Goal: Task Accomplishment & Management: Manage account settings

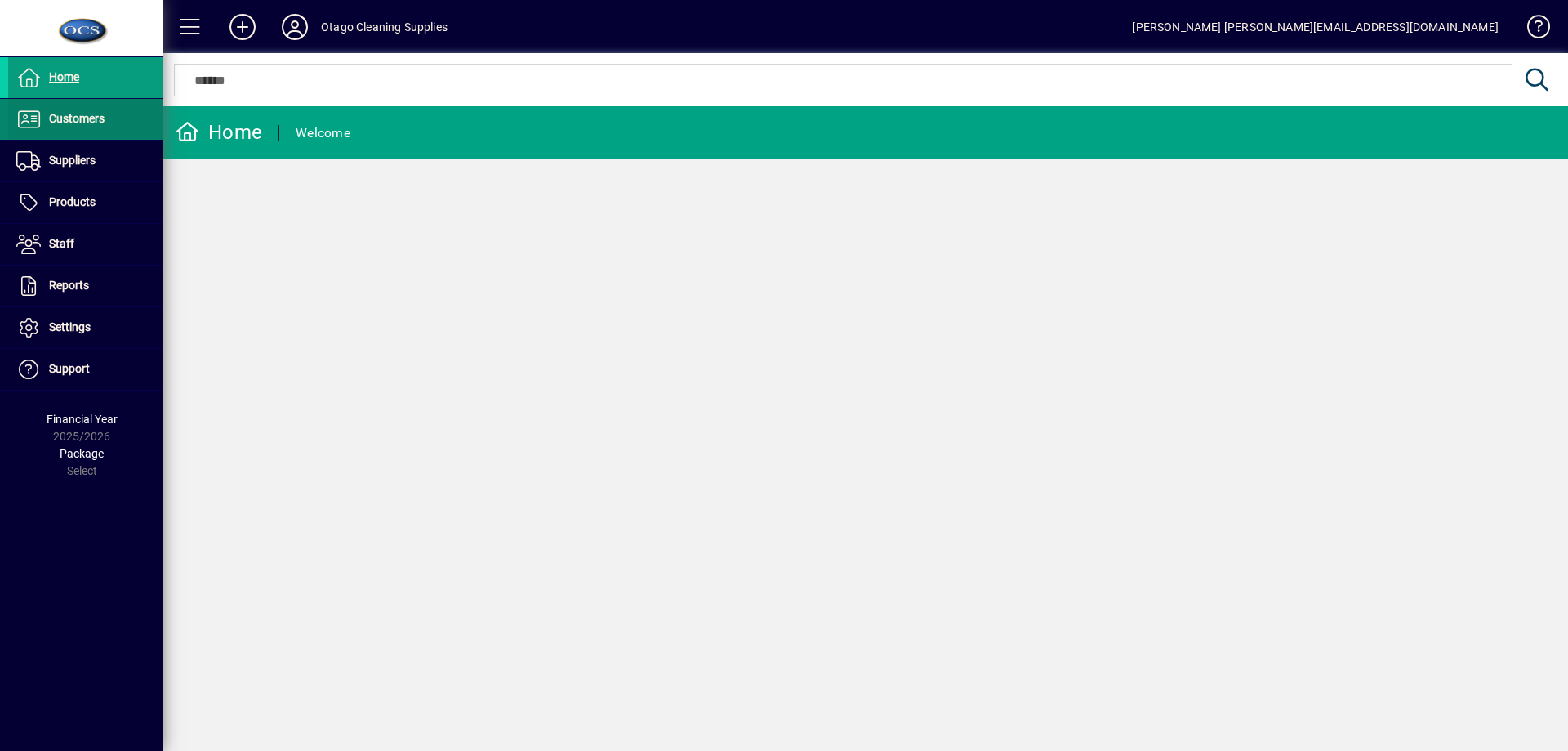
click at [89, 119] on span "Customers" at bounding box center [76, 118] width 56 height 13
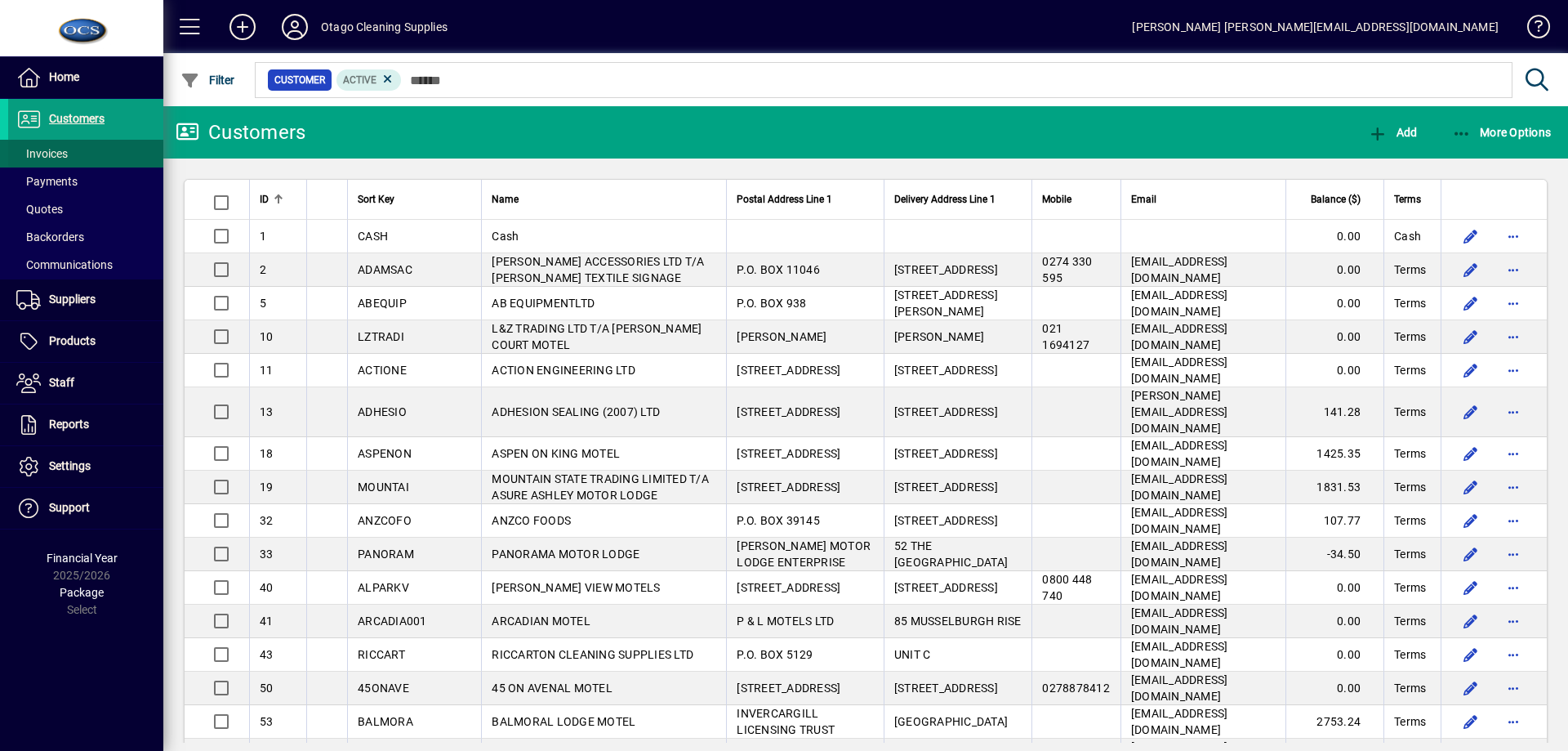
click at [80, 144] on span at bounding box center [85, 153] width 155 height 39
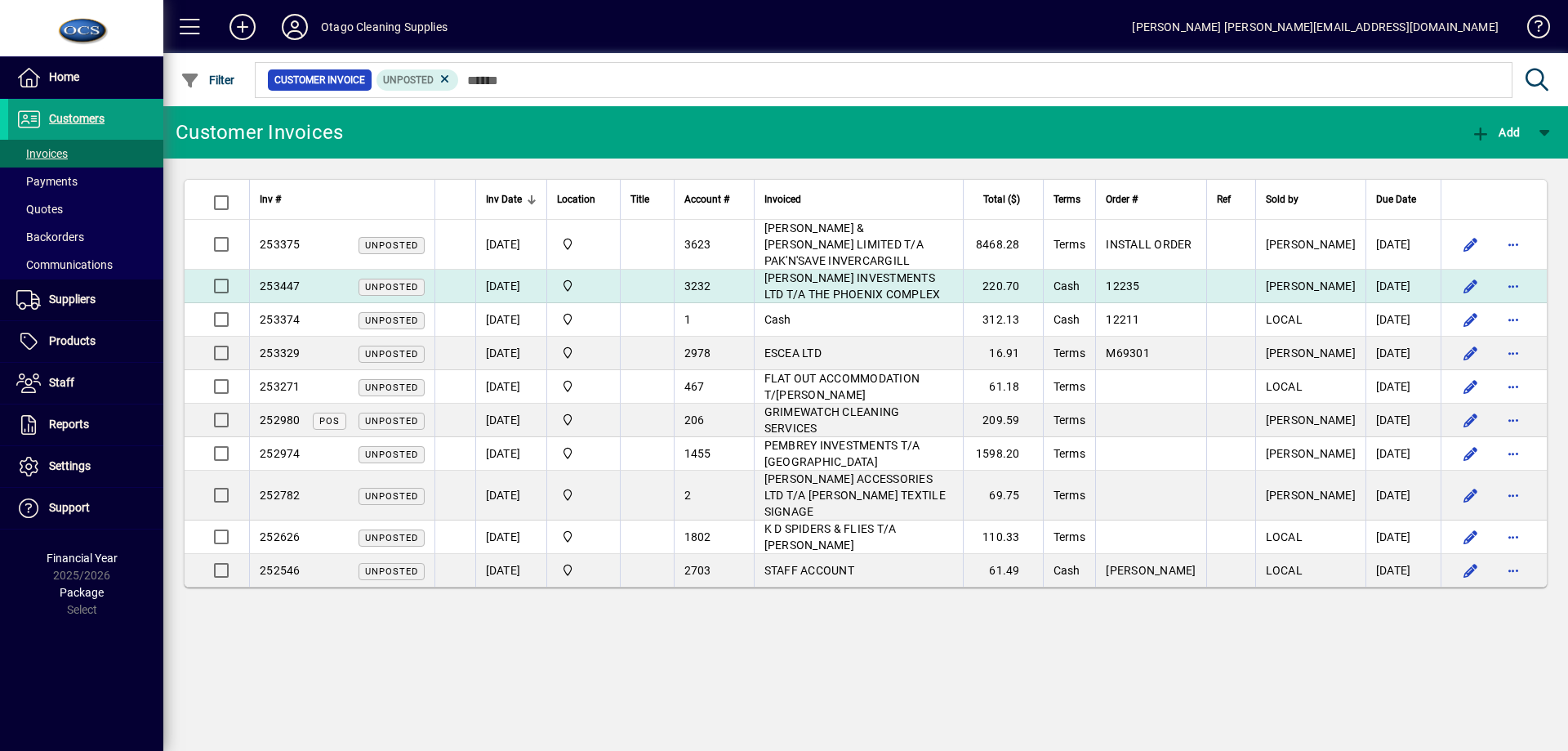
click at [829, 274] on span "[PERSON_NAME] INVESTMENTS LTD T/A THE PHOENIX COMPLEX" at bounding box center [852, 286] width 176 height 29
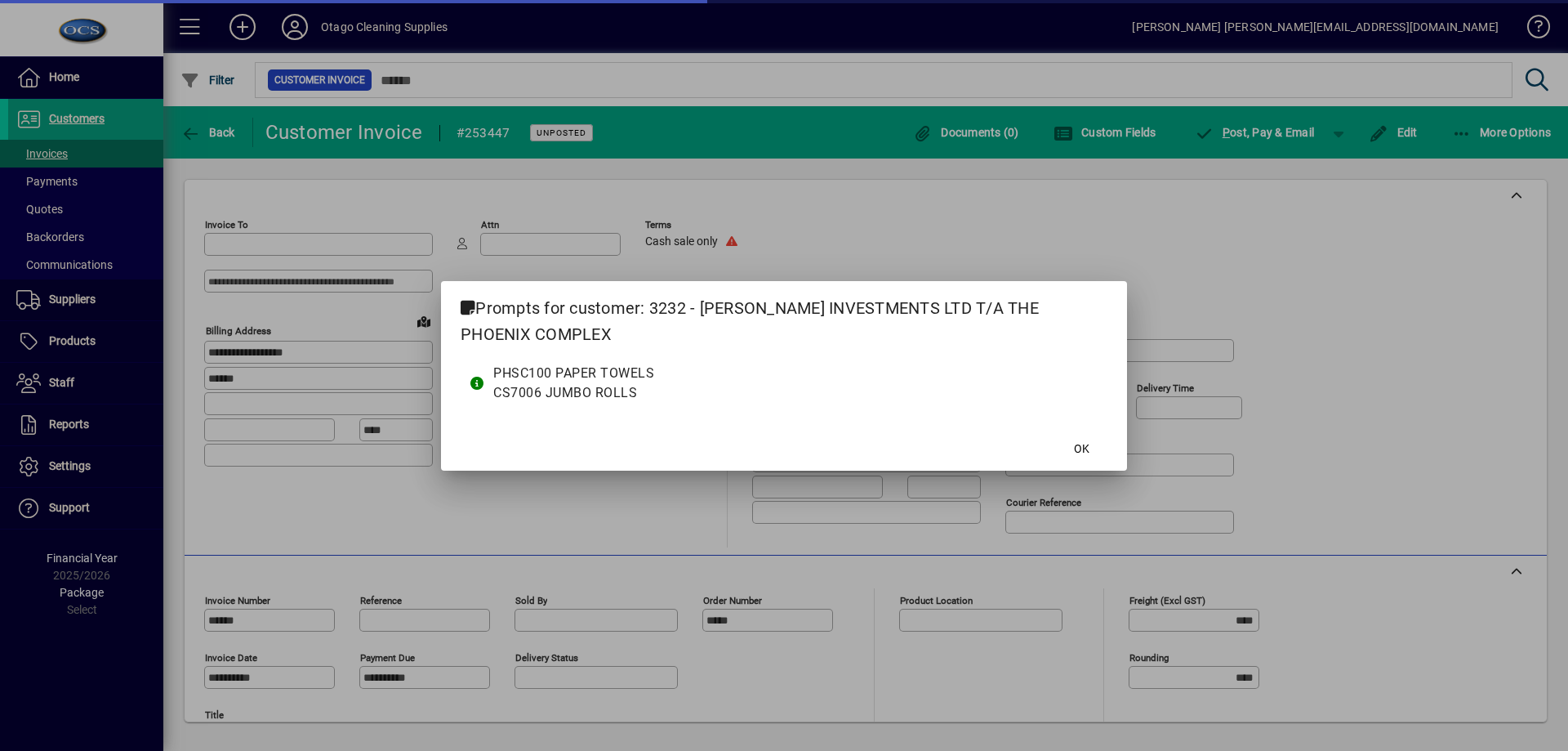
type input "**********"
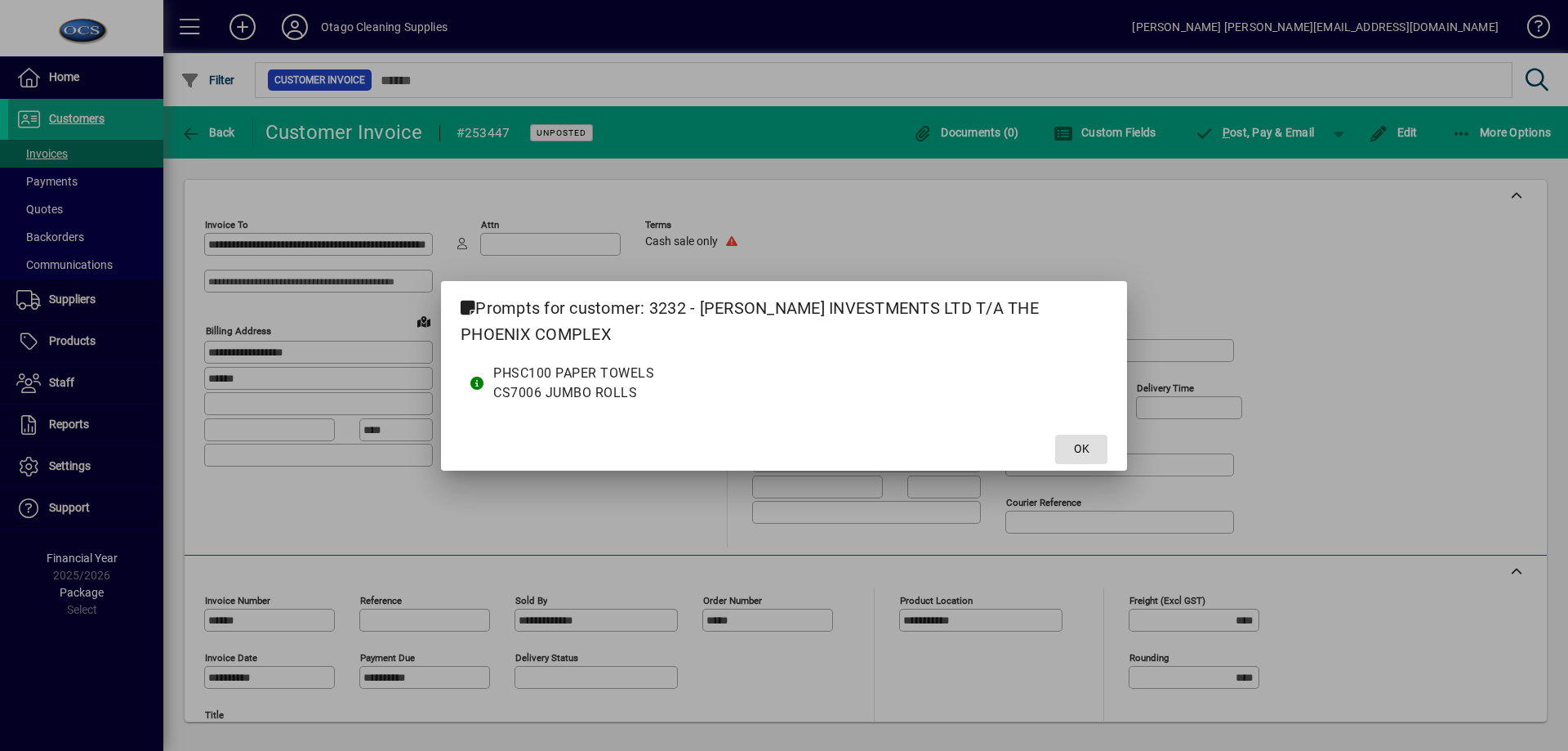
click at [1096, 450] on span at bounding box center [1081, 449] width 52 height 39
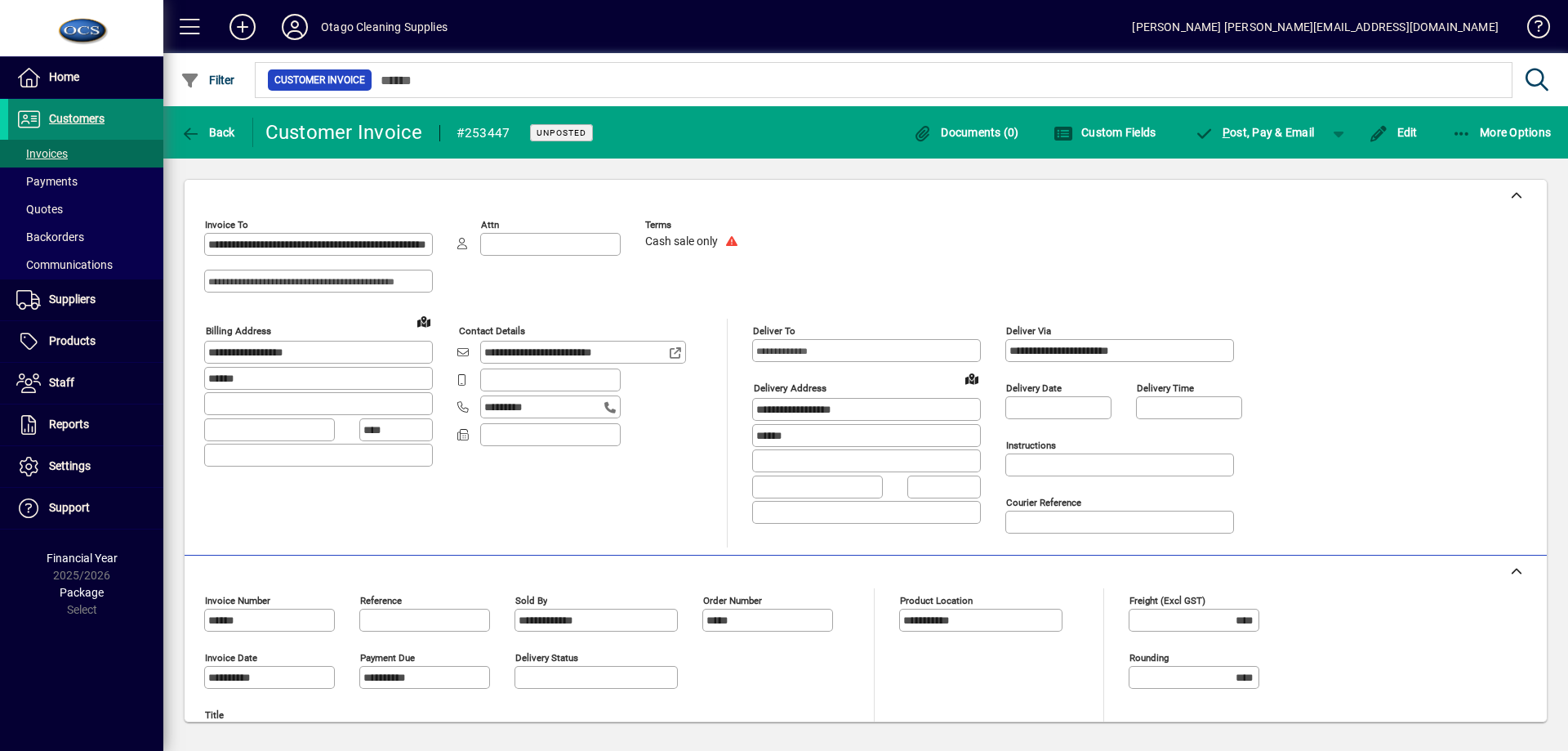
click at [86, 116] on span "Customers" at bounding box center [76, 118] width 56 height 13
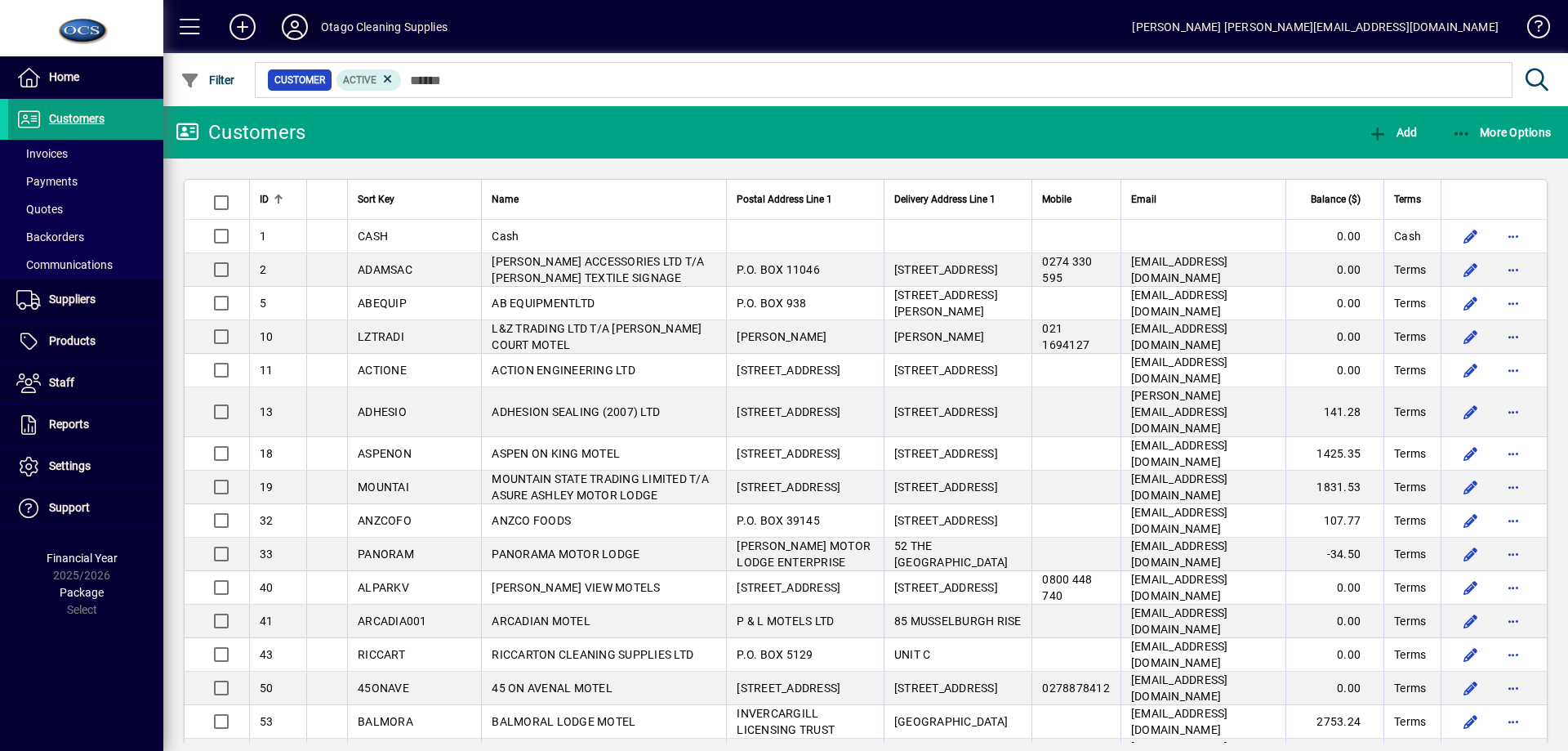
click at [286, 24] on icon at bounding box center [295, 27] width 33 height 26
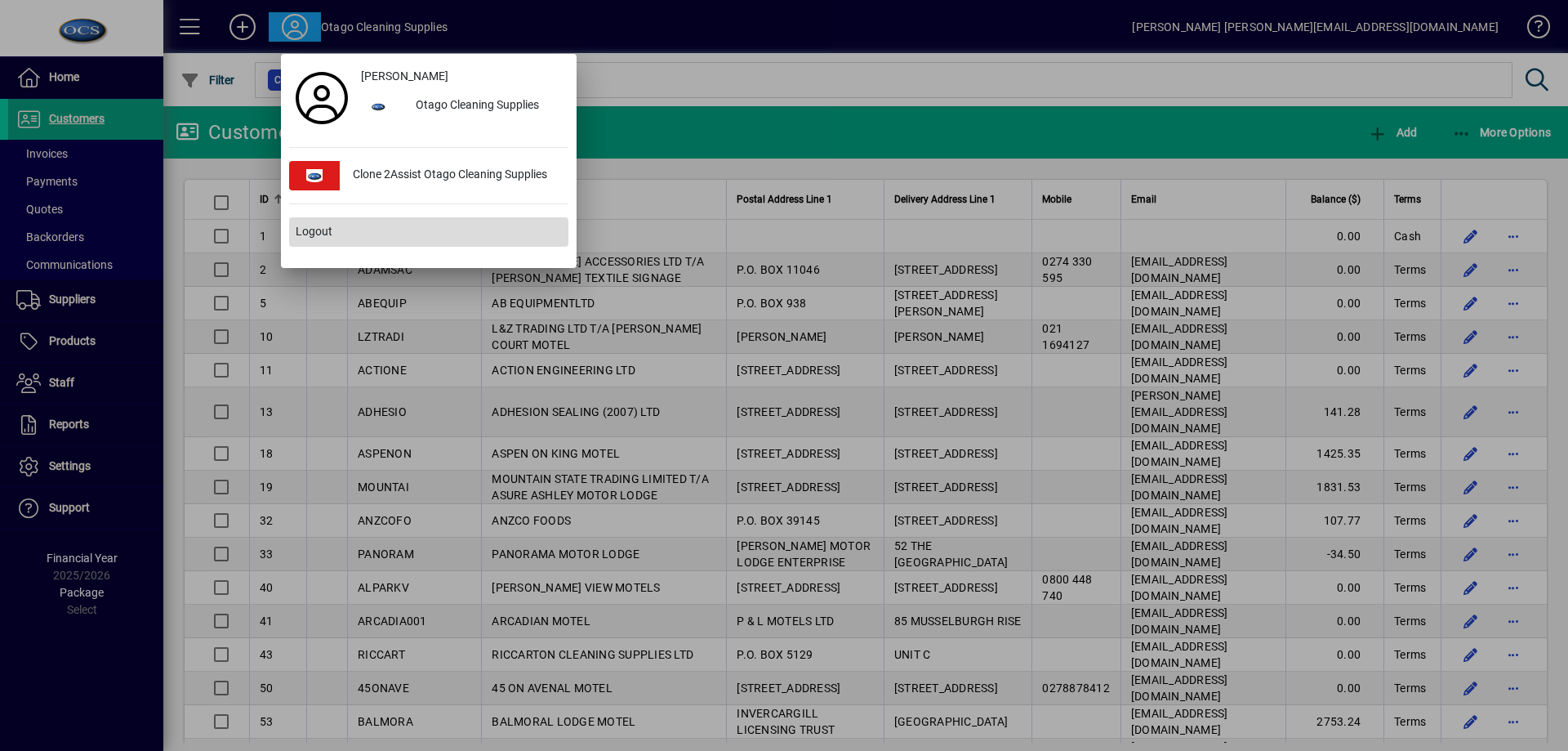
click at [341, 227] on span at bounding box center [428, 231] width 279 height 39
